Goal: Task Accomplishment & Management: Manage account settings

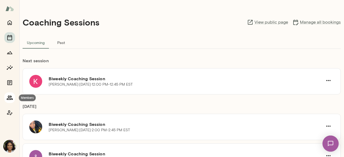
click at [11, 96] on icon "Members" at bounding box center [9, 97] width 6 height 6
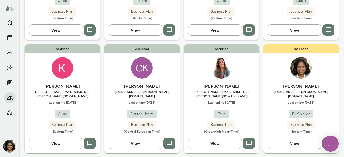
scroll to position [355, 0]
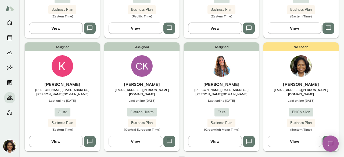
click at [68, 81] on h6 "[PERSON_NAME]" at bounding box center [62, 84] width 75 height 6
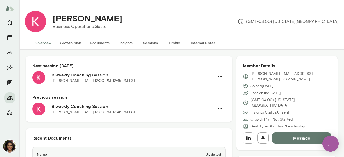
click at [151, 42] on button "Sessions" at bounding box center [150, 43] width 24 height 13
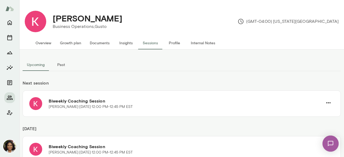
click at [60, 63] on button "Past" at bounding box center [61, 64] width 24 height 13
click at [10, 96] on icon "Members" at bounding box center [9, 97] width 6 height 6
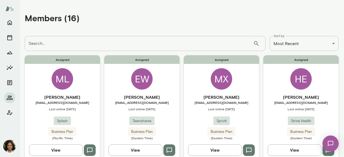
click at [273, 0] on div "**********" at bounding box center [172, 0] width 344 height 0
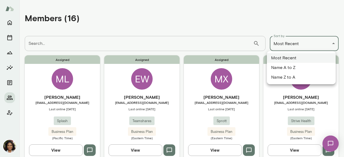
click at [203, 25] on div at bounding box center [172, 78] width 344 height 157
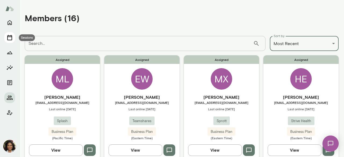
click at [10, 38] on icon "Sessions" at bounding box center [9, 37] width 6 height 6
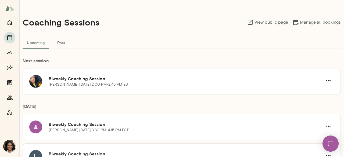
click at [310, 24] on link "Manage all bookings" at bounding box center [316, 22] width 48 height 6
click at [12, 97] on icon "Members" at bounding box center [9, 97] width 6 height 6
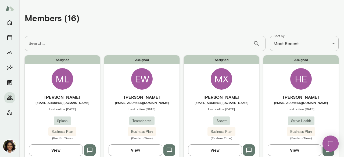
click at [206, 46] on input "Search..." at bounding box center [139, 43] width 228 height 15
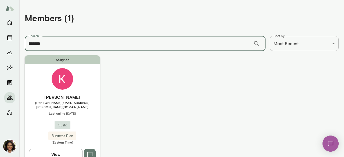
type input "*******"
click at [59, 149] on button "View" at bounding box center [56, 154] width 54 height 11
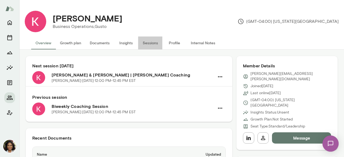
click at [146, 46] on button "Sessions" at bounding box center [150, 43] width 24 height 13
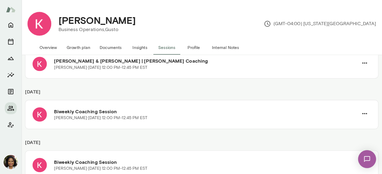
scroll to position [54, 0]
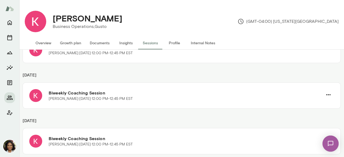
click at [245, 36] on div "[PERSON_NAME] Business Operations, Gusto (GMT-04:00) [US_STATE][GEOGRAPHIC_DATA]" at bounding box center [181, 21] width 322 height 30
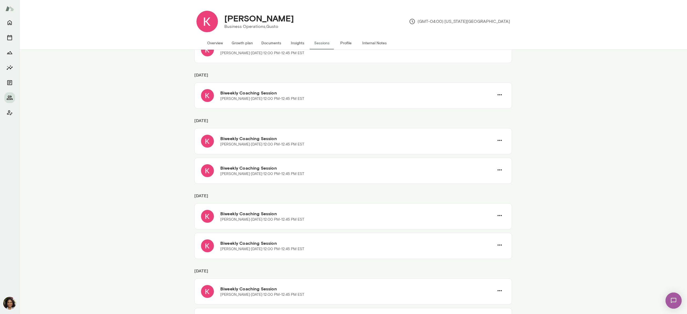
scroll to position [0, 0]
